Goal: Check status: Check status

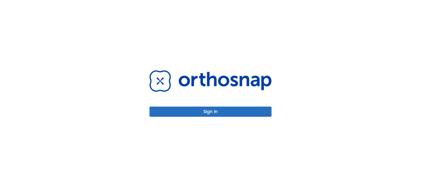
click at [194, 108] on button "Sign in" at bounding box center [210, 112] width 122 height 10
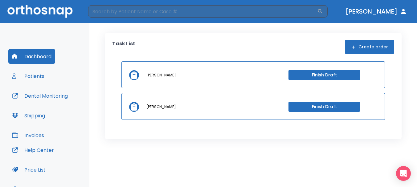
click at [32, 80] on button "Patients" at bounding box center [28, 76] width 40 height 15
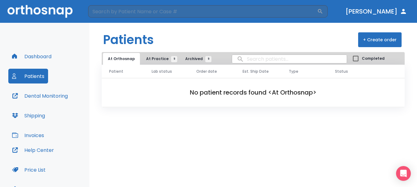
click at [151, 59] on span "At Practice 9" at bounding box center [160, 59] width 28 height 6
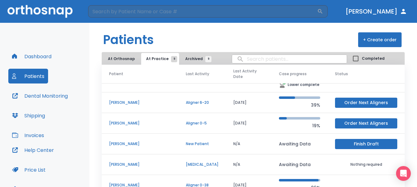
scroll to position [31, 0]
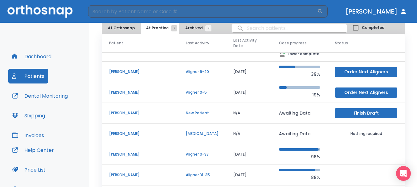
click at [123, 145] on td "[PERSON_NAME]" at bounding box center [140, 154] width 77 height 21
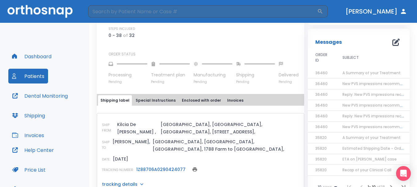
scroll to position [216, 0]
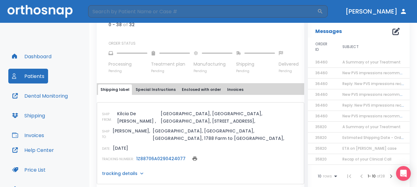
click at [161, 155] on link "1Z88706A0290424077" at bounding box center [160, 158] width 49 height 6
